Goal: Task Accomplishment & Management: Manage account settings

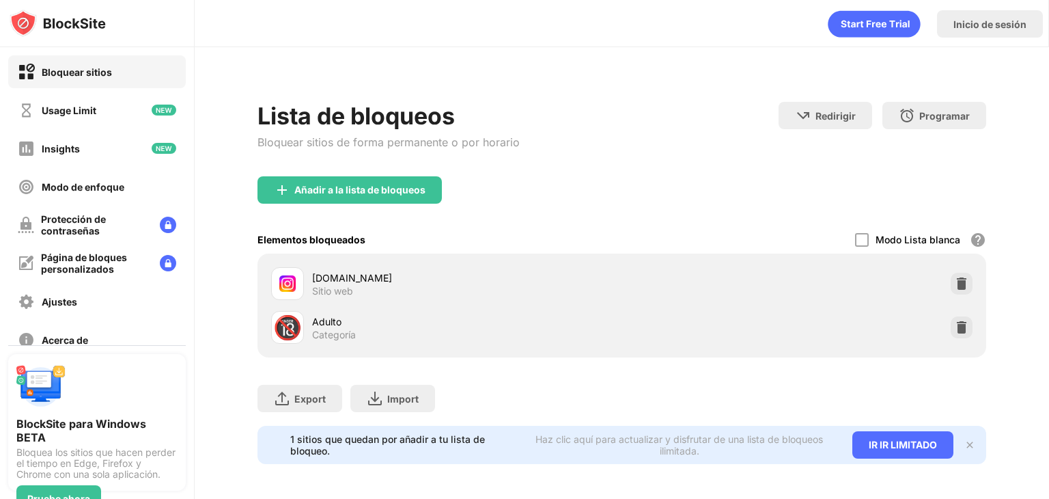
click at [402, 180] on div "Añadir a la lista de bloqueos" at bounding box center [349, 189] width 184 height 27
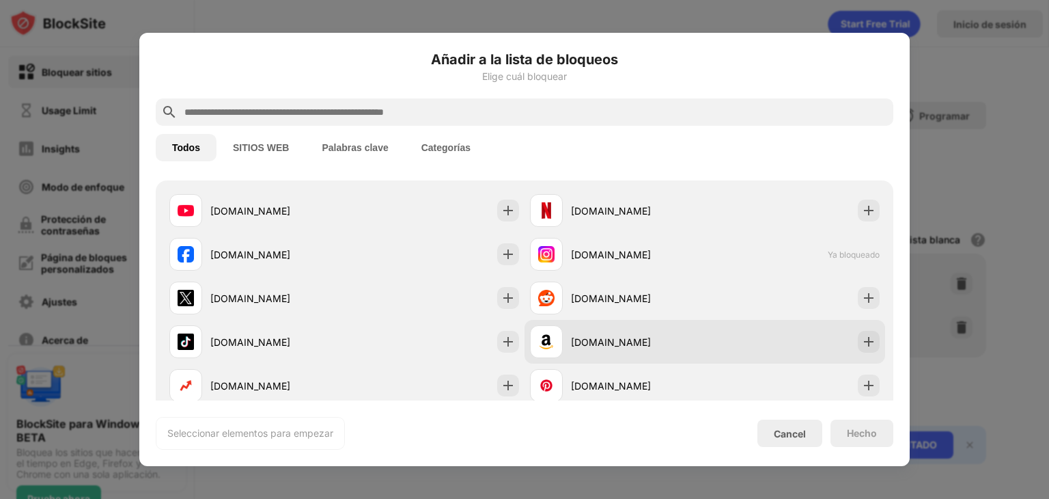
scroll to position [273, 0]
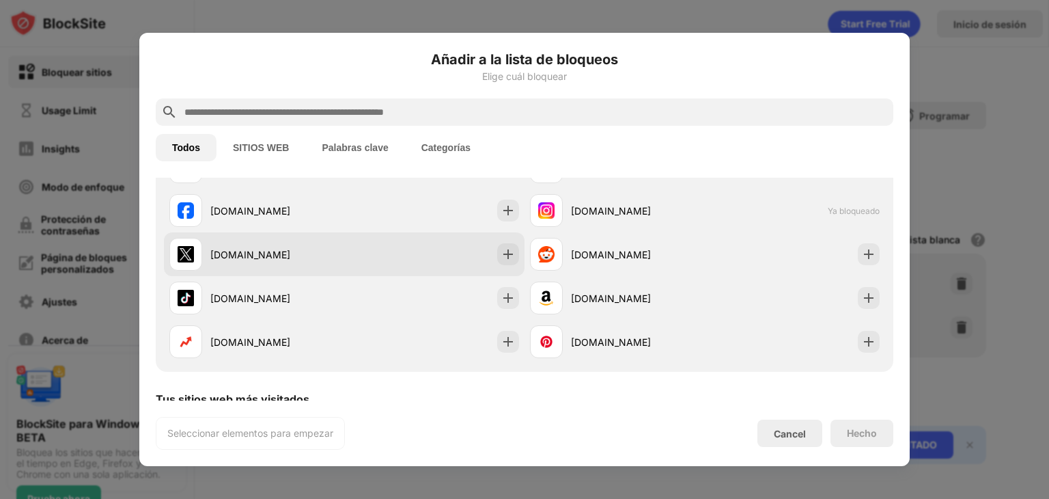
click at [510, 256] on div at bounding box center [508, 254] width 22 height 22
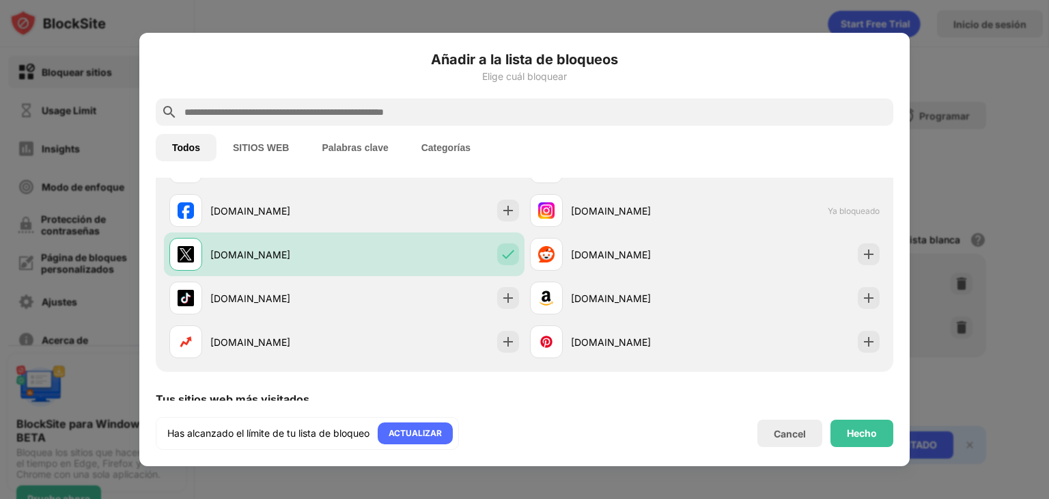
click at [893, 429] on div "Añadir a la lista de bloqueos Elige cuál bloquear Todos SITIOS WEB Palabras cla…" at bounding box center [524, 249] width 770 height 433
click at [880, 429] on div "Hecho" at bounding box center [862, 432] width 63 height 27
